Goal: Transaction & Acquisition: Purchase product/service

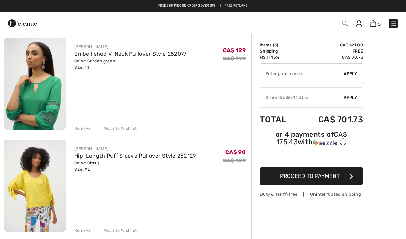
scroll to position [358, 0]
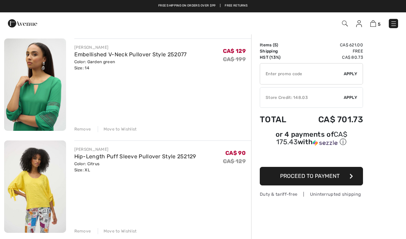
click at [85, 230] on div "Remove" at bounding box center [82, 231] width 17 height 6
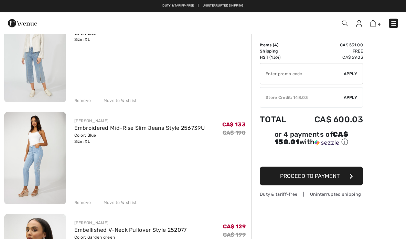
scroll to position [185, 0]
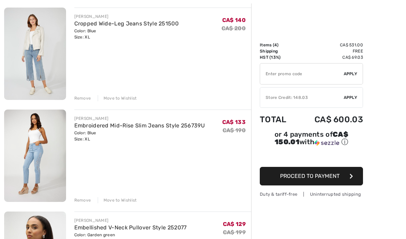
click at [85, 203] on div "Remove" at bounding box center [82, 200] width 17 height 6
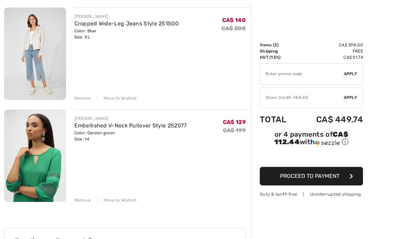
click at [84, 99] on div "Remove" at bounding box center [82, 98] width 17 height 6
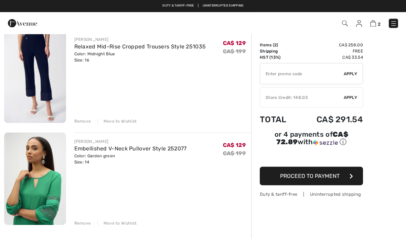
scroll to position [44, 0]
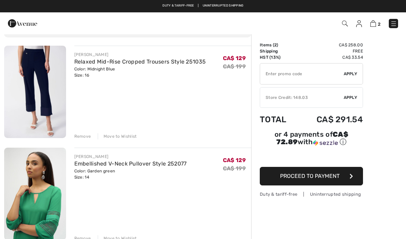
click at [85, 133] on div "Remove" at bounding box center [82, 136] width 17 height 6
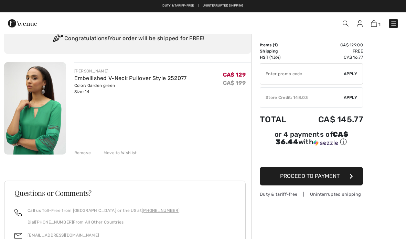
scroll to position [41, 0]
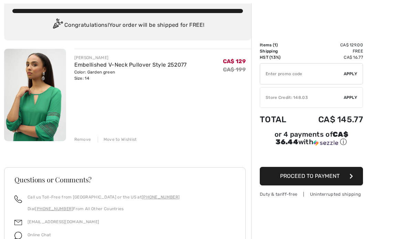
click at [318, 179] on span "Proceed to Payment" at bounding box center [309, 176] width 59 height 7
click at [338, 177] on span "Proceed to Payment" at bounding box center [309, 176] width 59 height 7
click at [297, 178] on span "Proceed to Payment" at bounding box center [309, 176] width 59 height 7
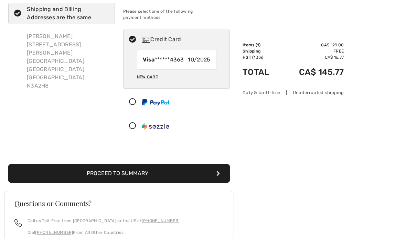
scroll to position [54, 0]
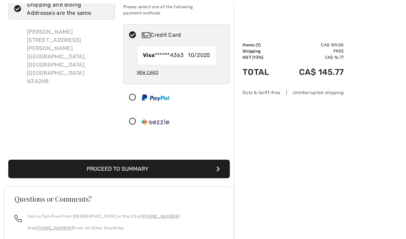
click at [353, 118] on div "Order Summary Details Items ( 1 ) CA$ 129.00 Promo code CA$ 0.00 Shipping Free …" at bounding box center [320, 162] width 172 height 364
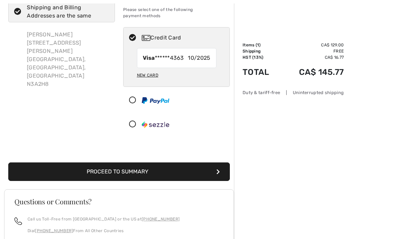
scroll to position [51, 0]
click at [218, 169] on icon "submit" at bounding box center [217, 171] width 3 height 5
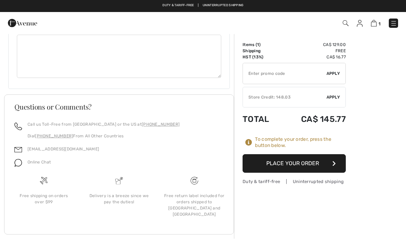
scroll to position [454, 0]
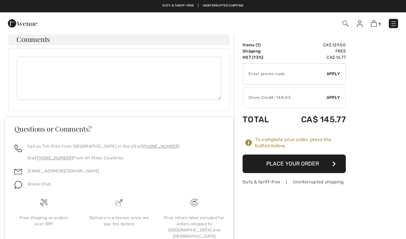
click at [310, 162] on button "Place Your Order" at bounding box center [293, 164] width 103 height 19
